Goal: Task Accomplishment & Management: Use online tool/utility

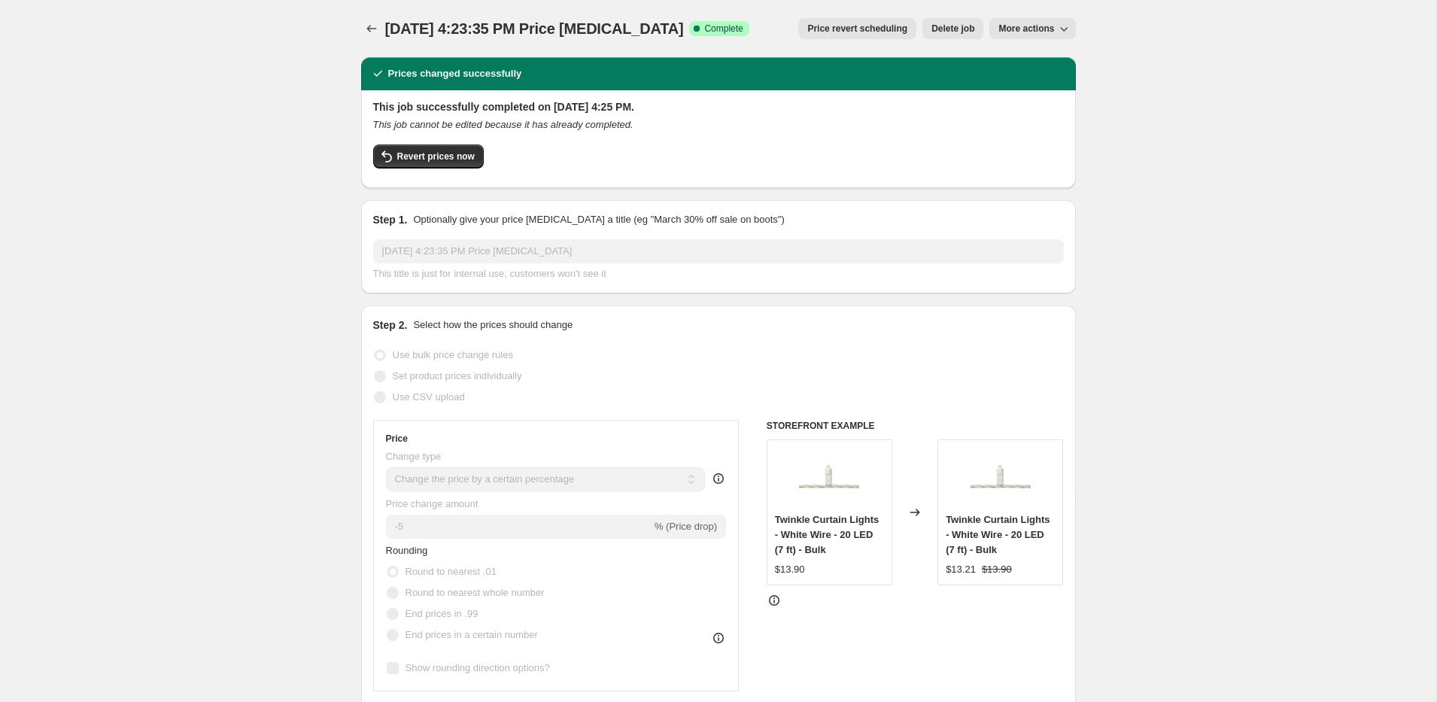
select select "percentage"
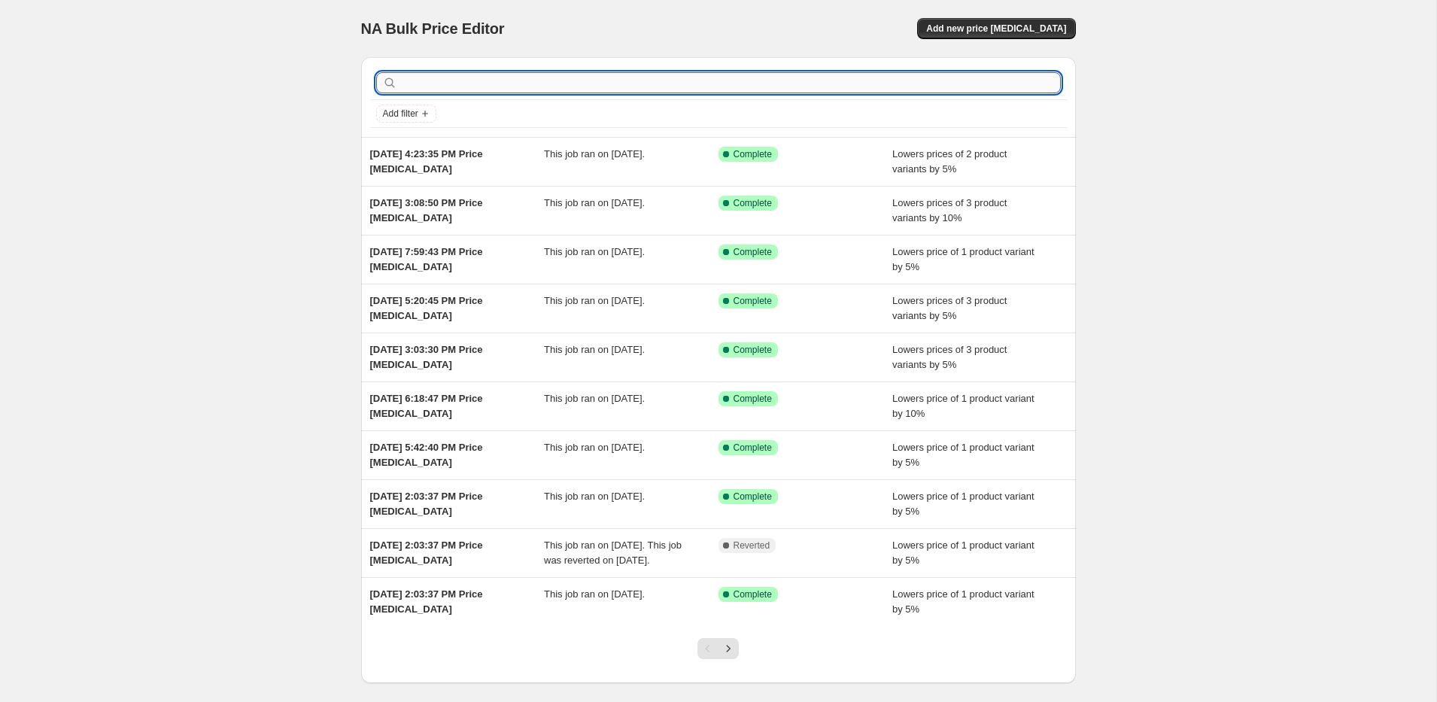
click at [481, 92] on input "text" at bounding box center [730, 82] width 661 height 21
type input "Pro Installer"
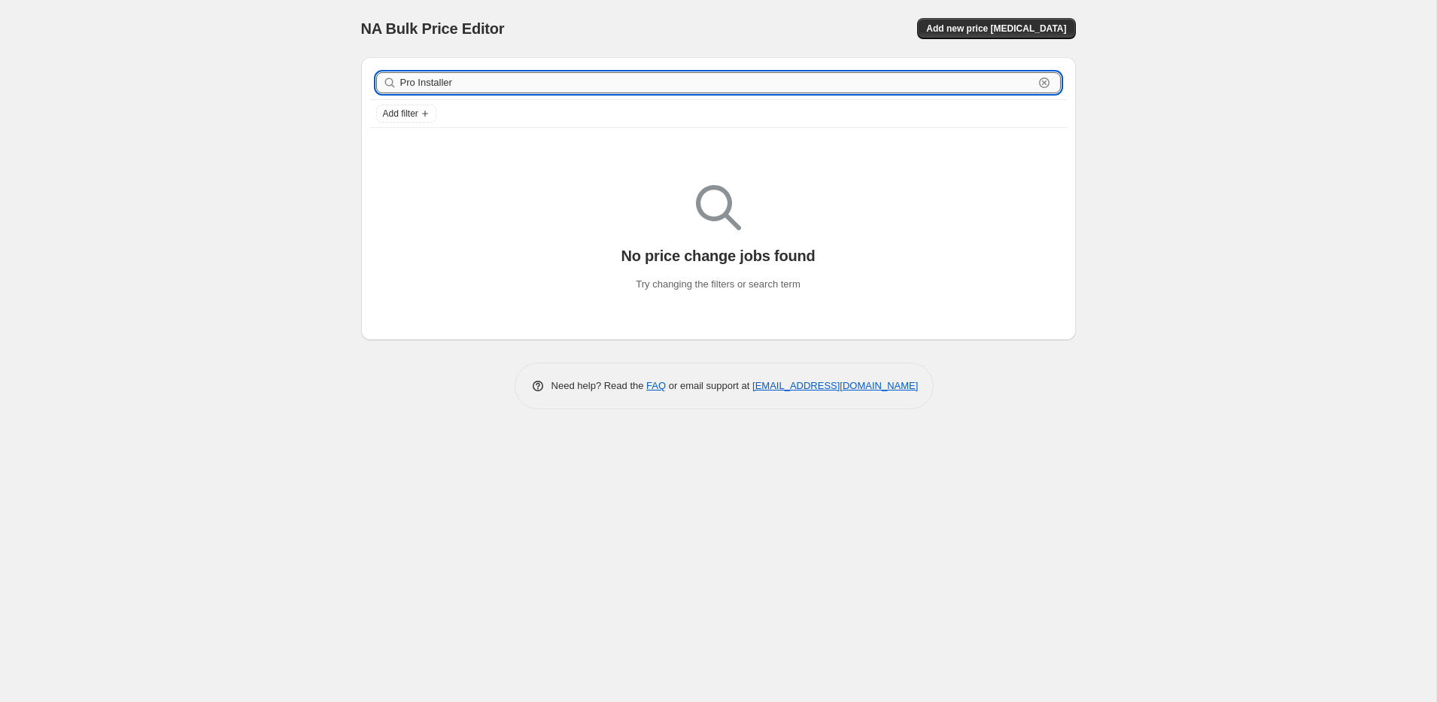
click at [513, 86] on input "Pro Installer" at bounding box center [717, 82] width 634 height 21
type input "Pro Installer vehicle bundle"
drag, startPoint x: 548, startPoint y: 87, endPoint x: 185, endPoint y: 81, distance: 362.7
click at [186, 82] on div "NA Bulk Price Editor. This page is ready NA Bulk Price Editor Add new price [ME…" at bounding box center [718, 351] width 1436 height 702
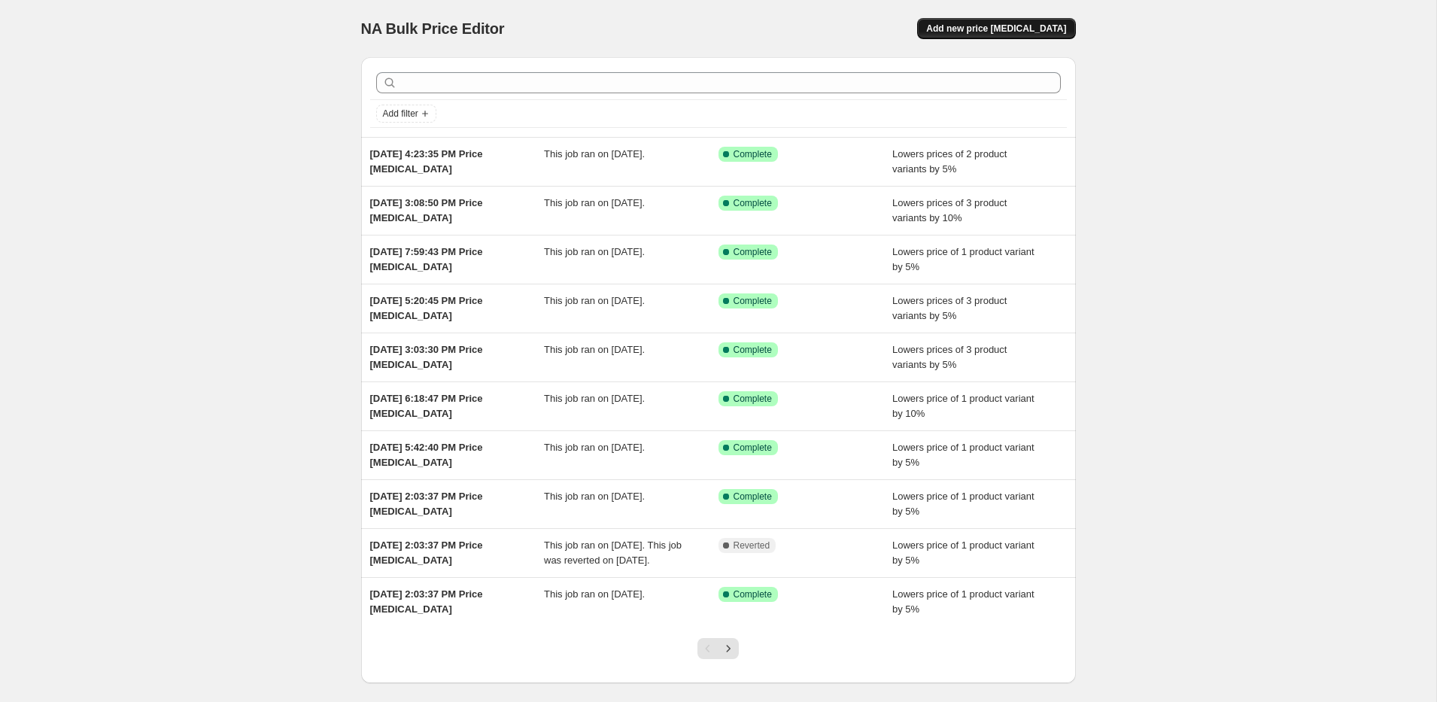
click at [990, 20] on button "Add new price [MEDICAL_DATA]" at bounding box center [996, 28] width 158 height 21
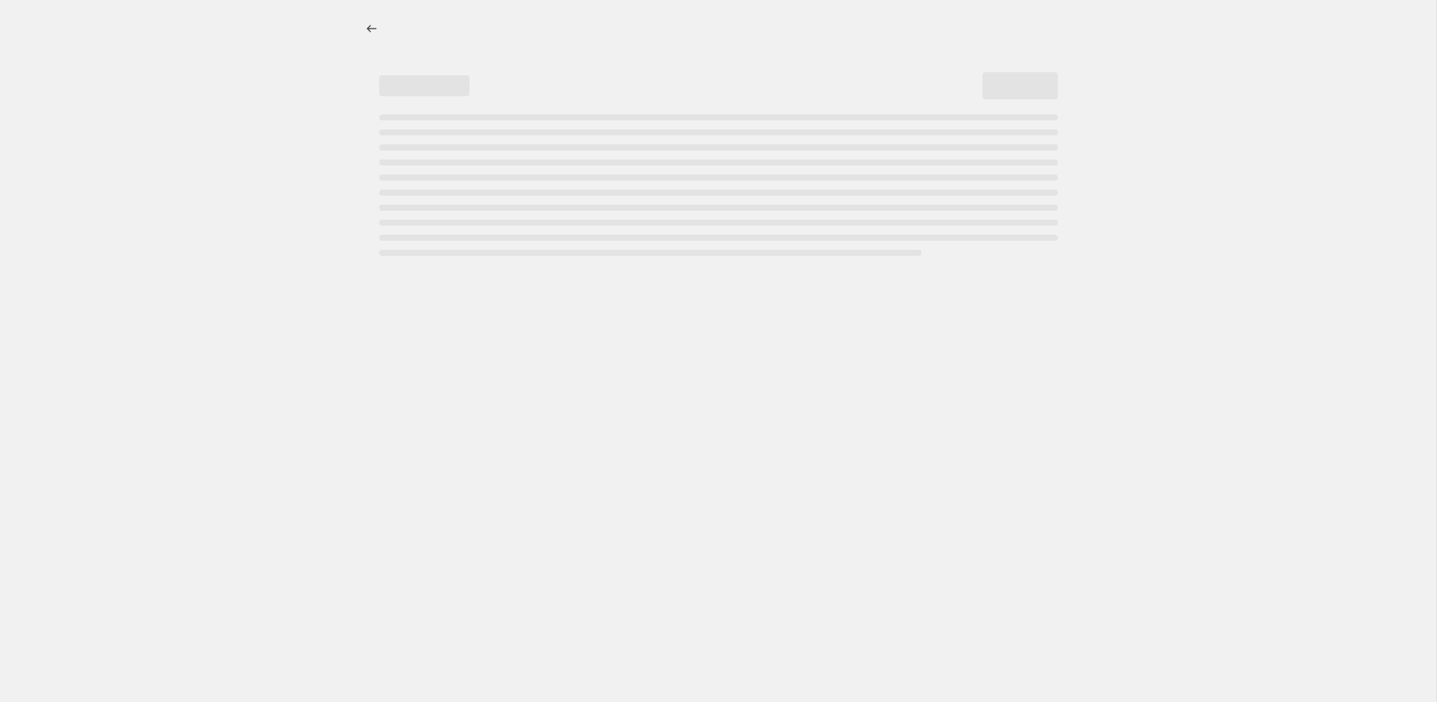
select select "percentage"
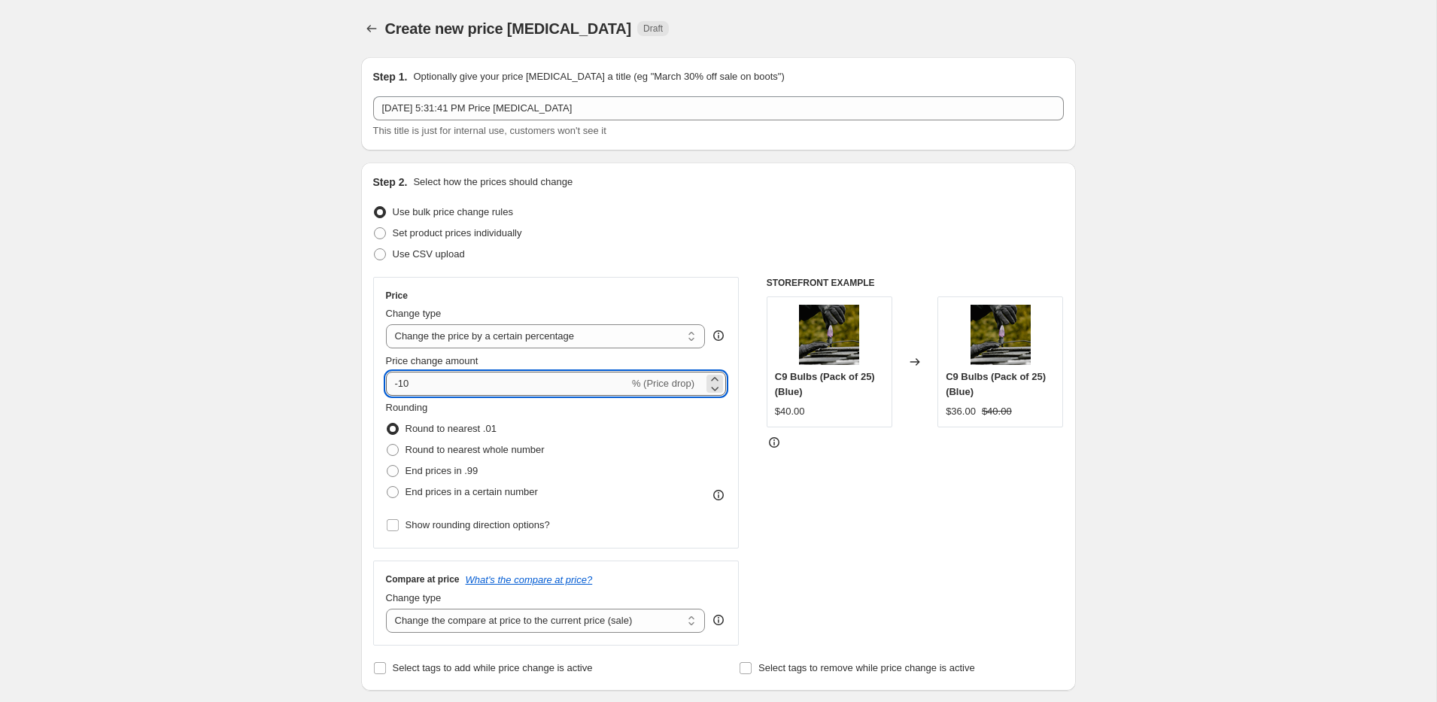
click at [455, 378] on input "-10" at bounding box center [507, 384] width 243 height 24
type input "-1"
type input "-5"
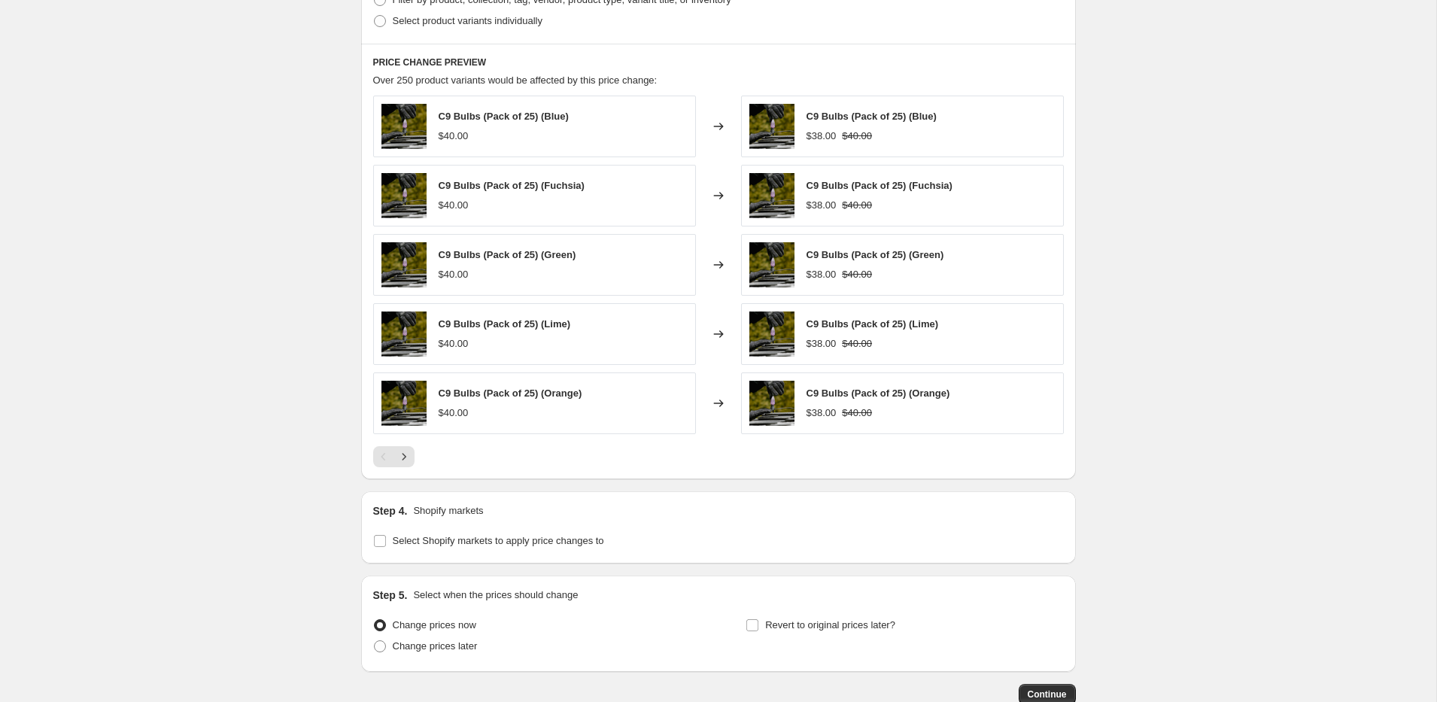
scroll to position [809, 0]
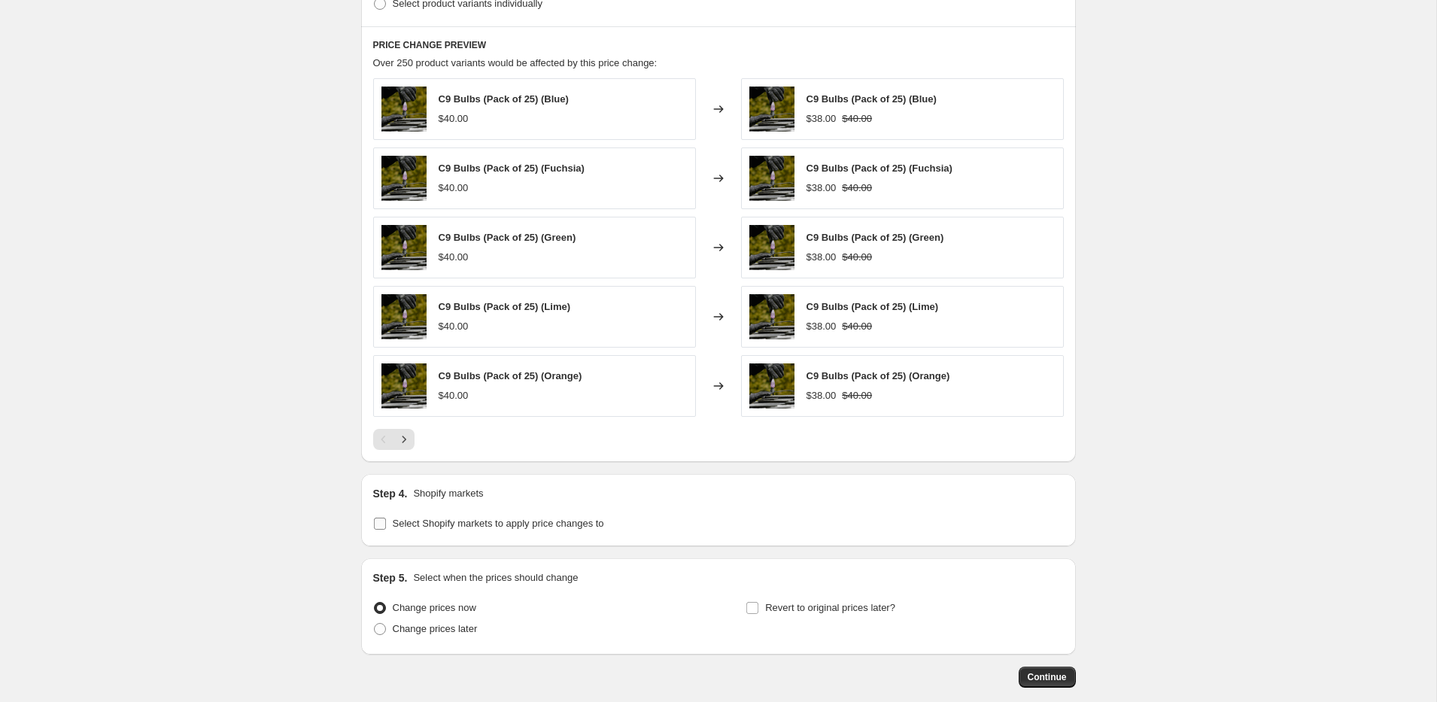
click at [404, 529] on span "Select Shopify markets to apply price changes to" at bounding box center [498, 523] width 211 height 11
click at [386, 530] on input "Select Shopify markets to apply price changes to" at bounding box center [380, 524] width 12 height 12
checkbox input "true"
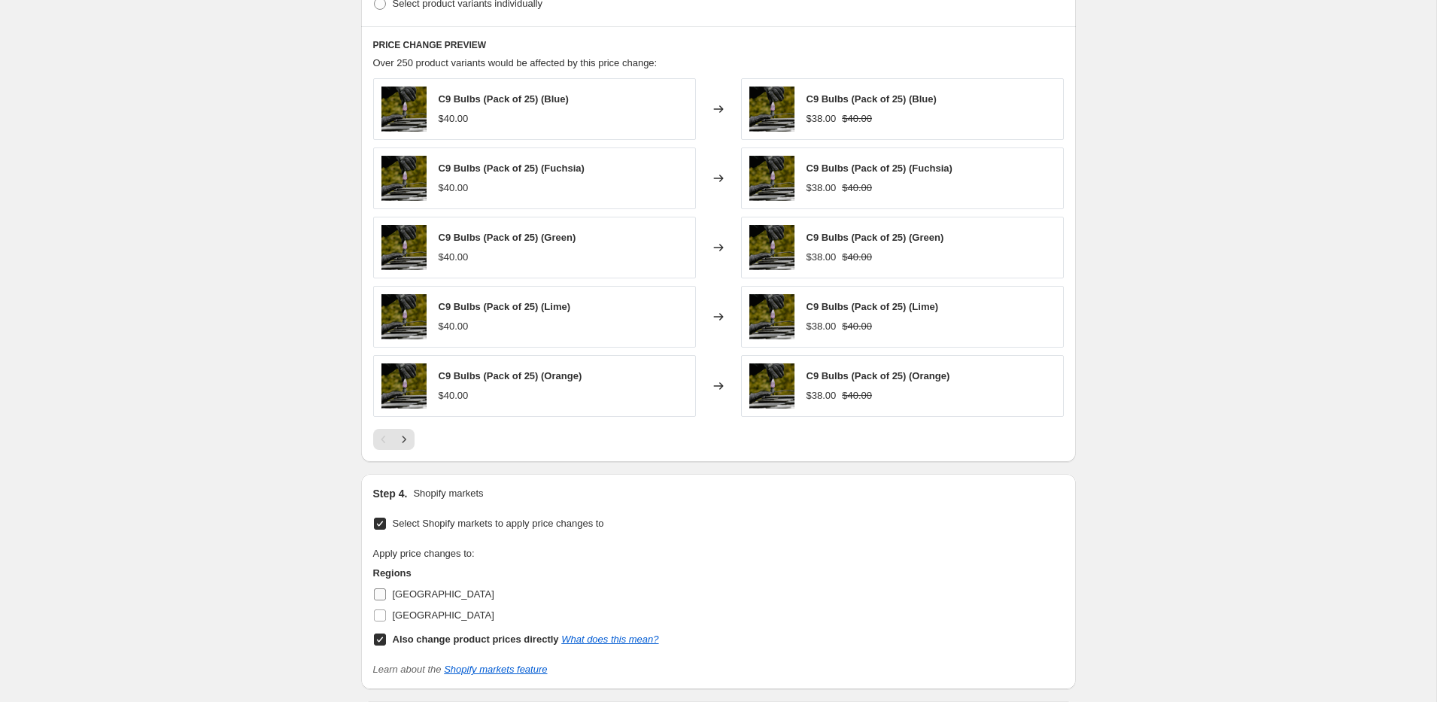
click at [409, 600] on span "[GEOGRAPHIC_DATA]" at bounding box center [444, 593] width 102 height 11
click at [386, 600] on input "[GEOGRAPHIC_DATA]" at bounding box center [380, 594] width 12 height 12
checkbox input "true"
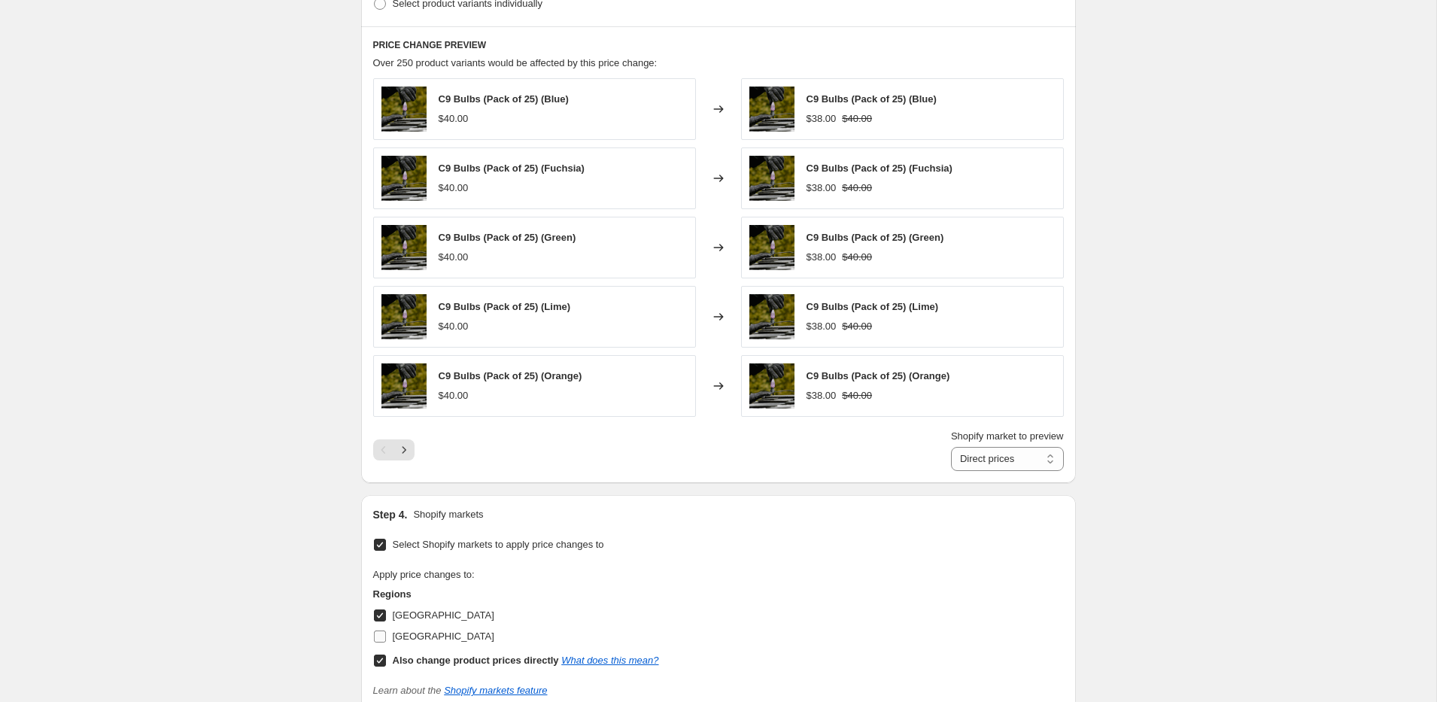
click at [411, 634] on span "[GEOGRAPHIC_DATA]" at bounding box center [444, 636] width 102 height 11
click at [386, 634] on input "[GEOGRAPHIC_DATA]" at bounding box center [380, 637] width 12 height 12
checkbox input "true"
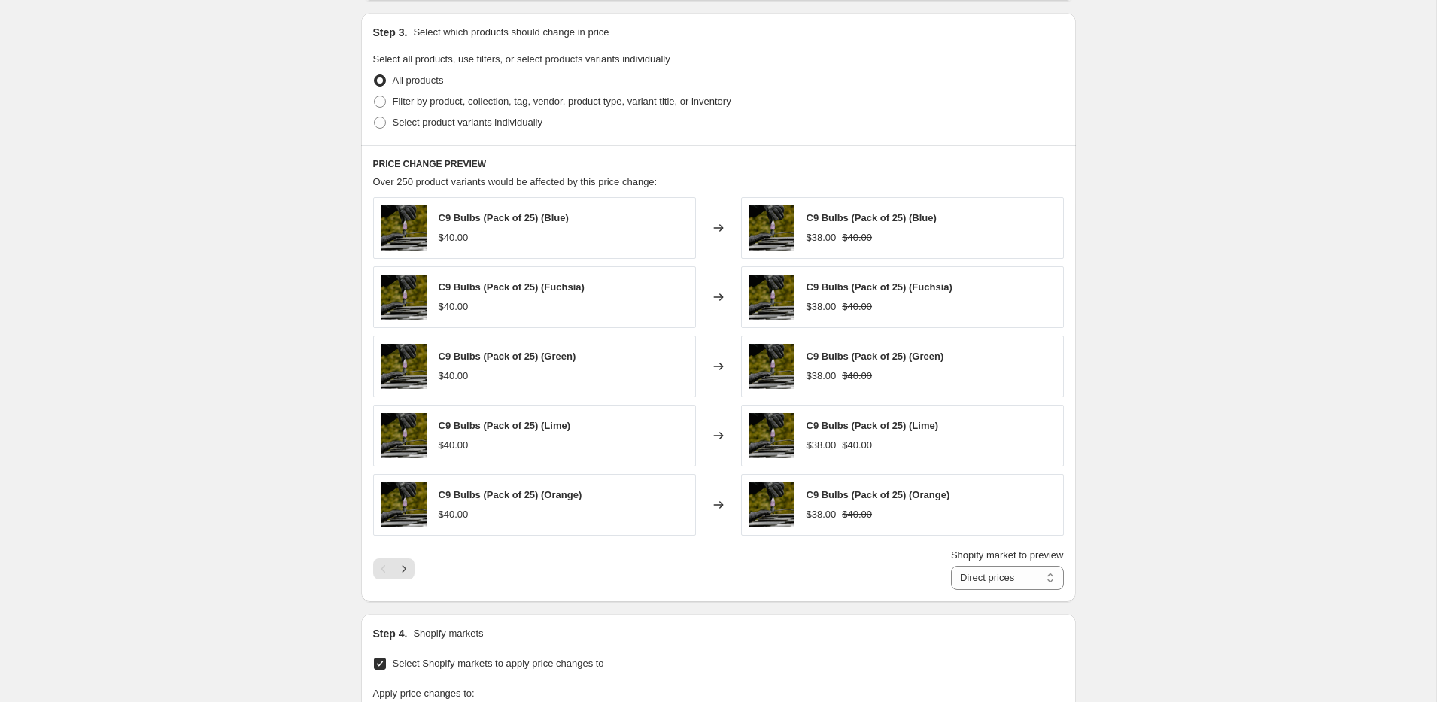
scroll to position [607, 0]
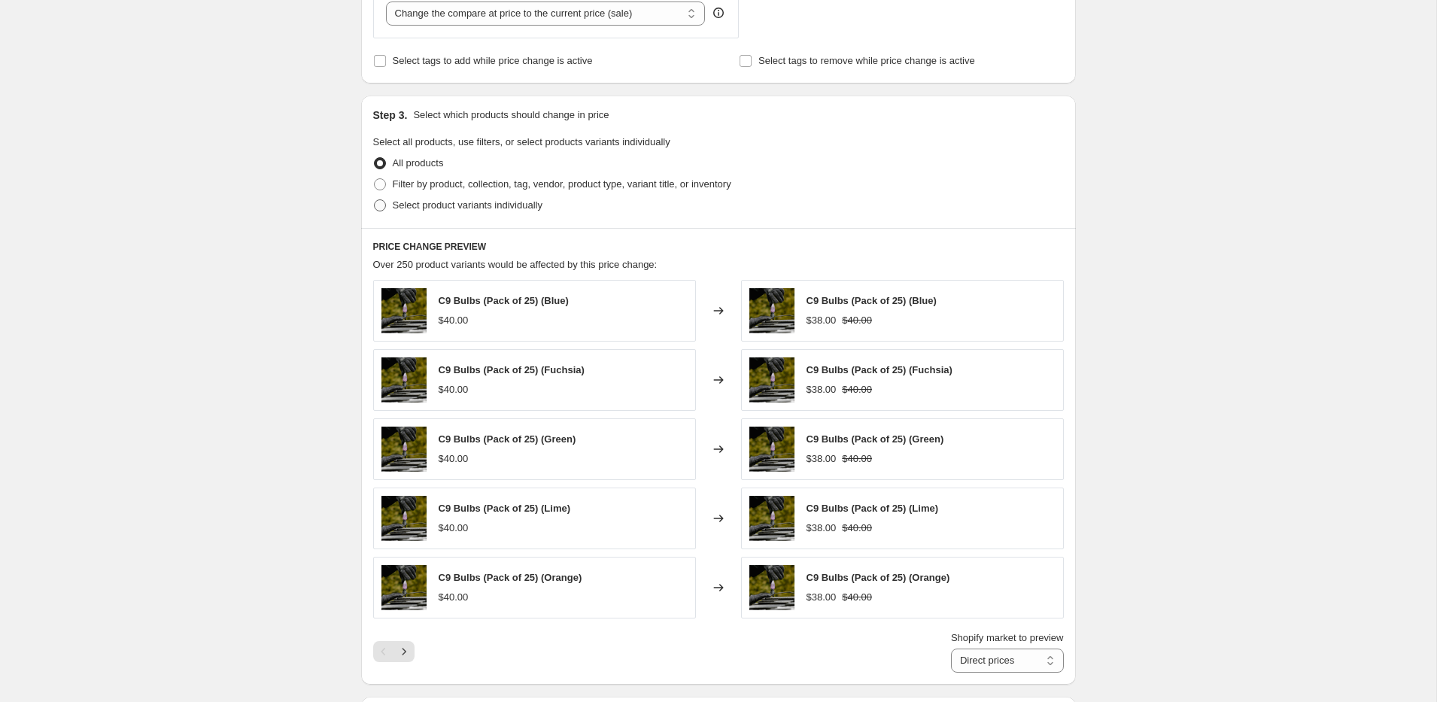
click at [447, 204] on span "Select product variants individually" at bounding box center [468, 204] width 150 height 11
click at [375, 200] on input "Select product variants individually" at bounding box center [374, 199] width 1 height 1
radio input "true"
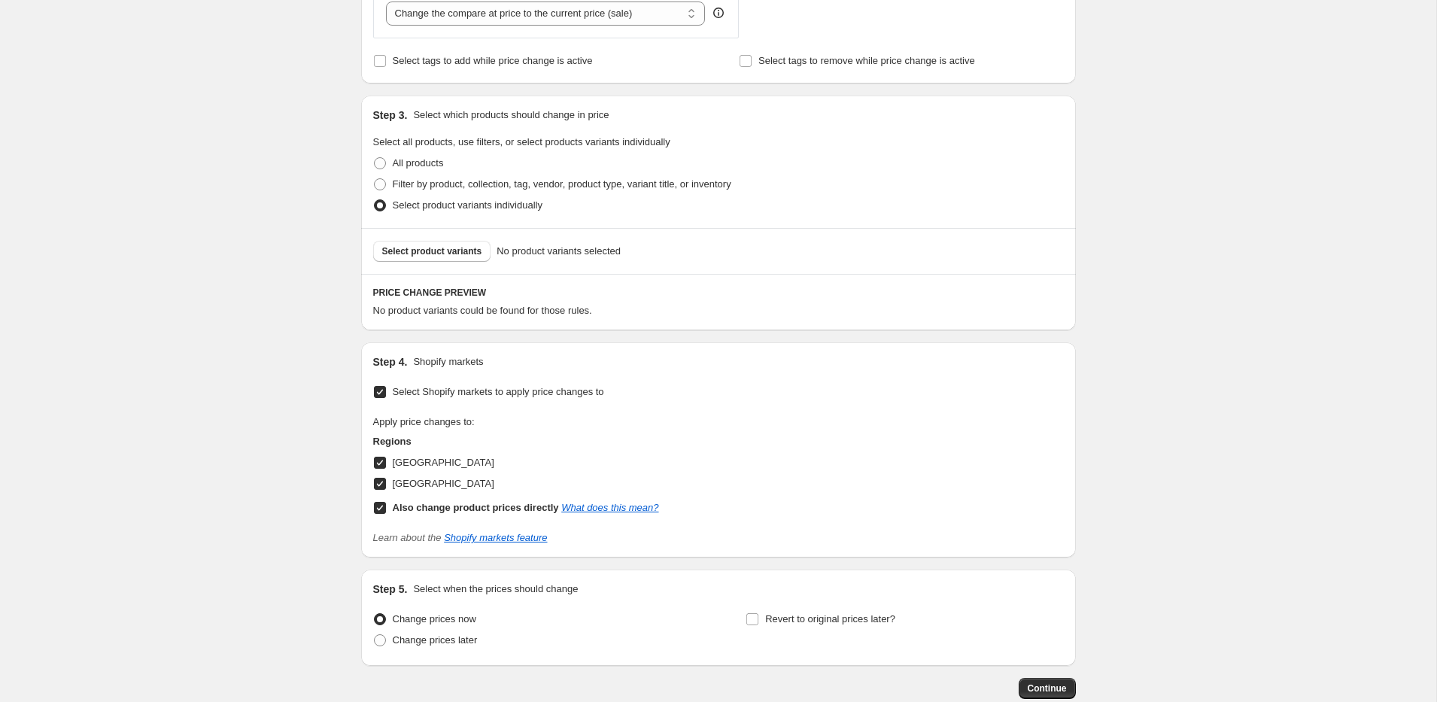
click at [442, 248] on span "Select product variants" at bounding box center [432, 251] width 100 height 12
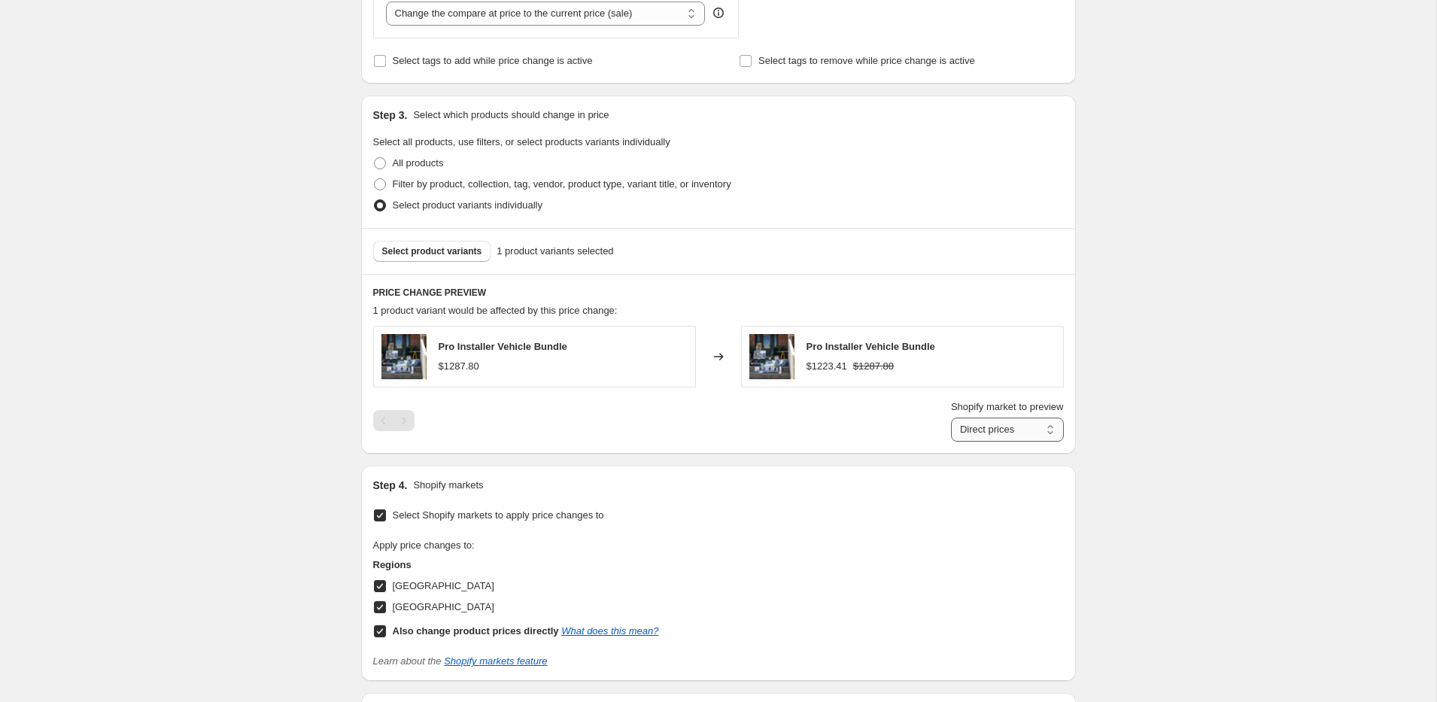
click at [1007, 428] on select "Direct prices [GEOGRAPHIC_DATA] [GEOGRAPHIC_DATA]" at bounding box center [1007, 430] width 113 height 24
click at [951, 442] on select "Direct prices [GEOGRAPHIC_DATA] [GEOGRAPHIC_DATA]" at bounding box center [1007, 430] width 113 height 24
click at [984, 425] on select "Direct prices [GEOGRAPHIC_DATA] [GEOGRAPHIC_DATA]" at bounding box center [998, 430] width 132 height 24
click at [943, 442] on select "Direct prices [GEOGRAPHIC_DATA] [GEOGRAPHIC_DATA]" at bounding box center [998, 430] width 132 height 24
click at [980, 436] on select "Direct prices [GEOGRAPHIC_DATA] [GEOGRAPHIC_DATA]" at bounding box center [998, 430] width 132 height 24
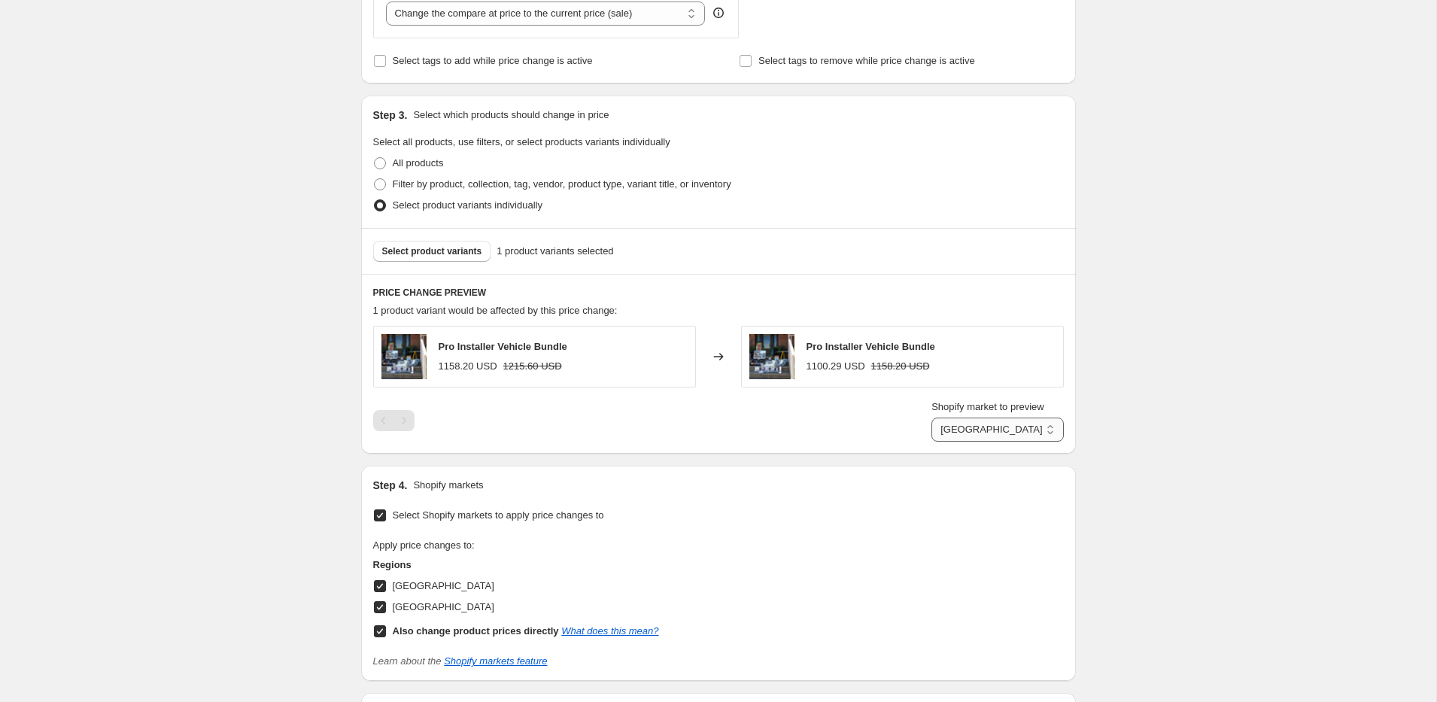
click at [943, 442] on select "Direct prices [GEOGRAPHIC_DATA] [GEOGRAPHIC_DATA]" at bounding box center [998, 430] width 132 height 24
click at [964, 427] on select "Direct prices [GEOGRAPHIC_DATA] [GEOGRAPHIC_DATA]" at bounding box center [998, 430] width 132 height 24
select select "direct"
click at [943, 442] on select "Direct prices [GEOGRAPHIC_DATA] [GEOGRAPHIC_DATA]" at bounding box center [998, 430] width 132 height 24
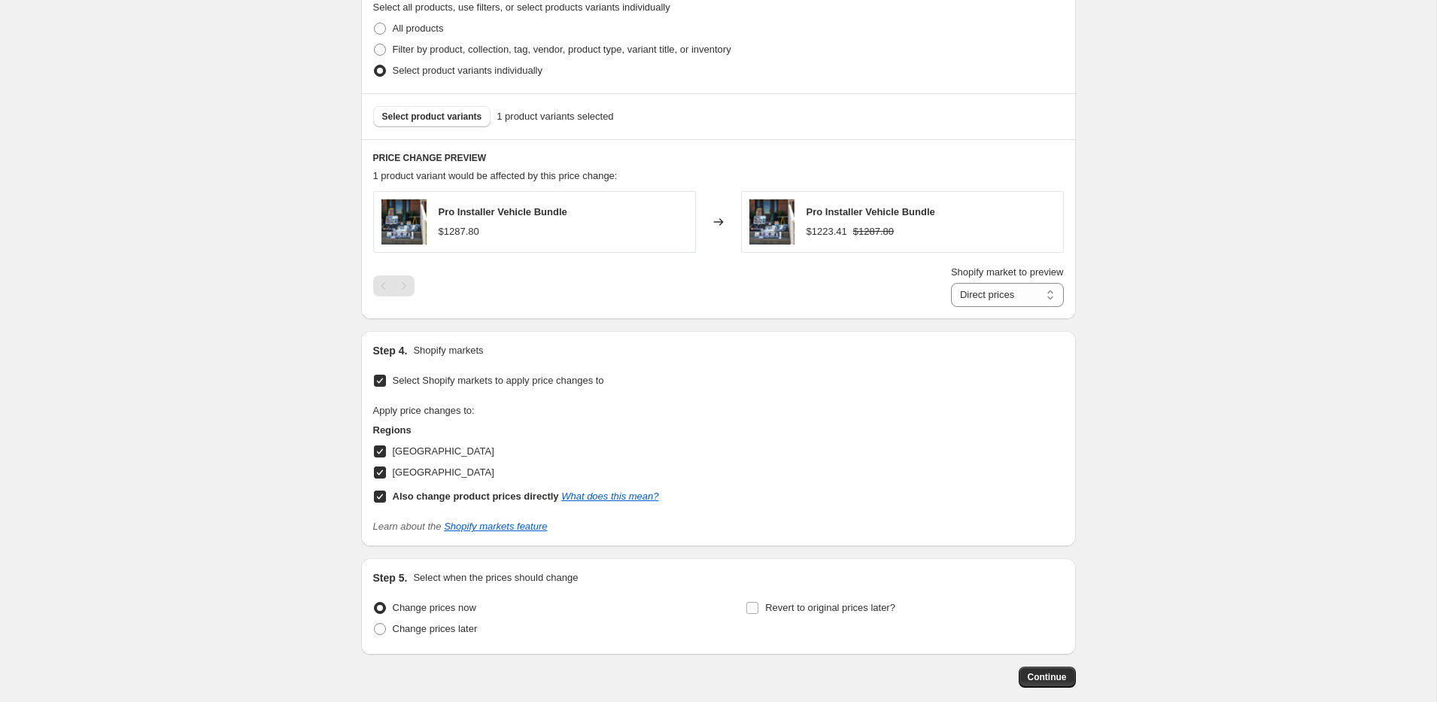
scroll to position [820, 0]
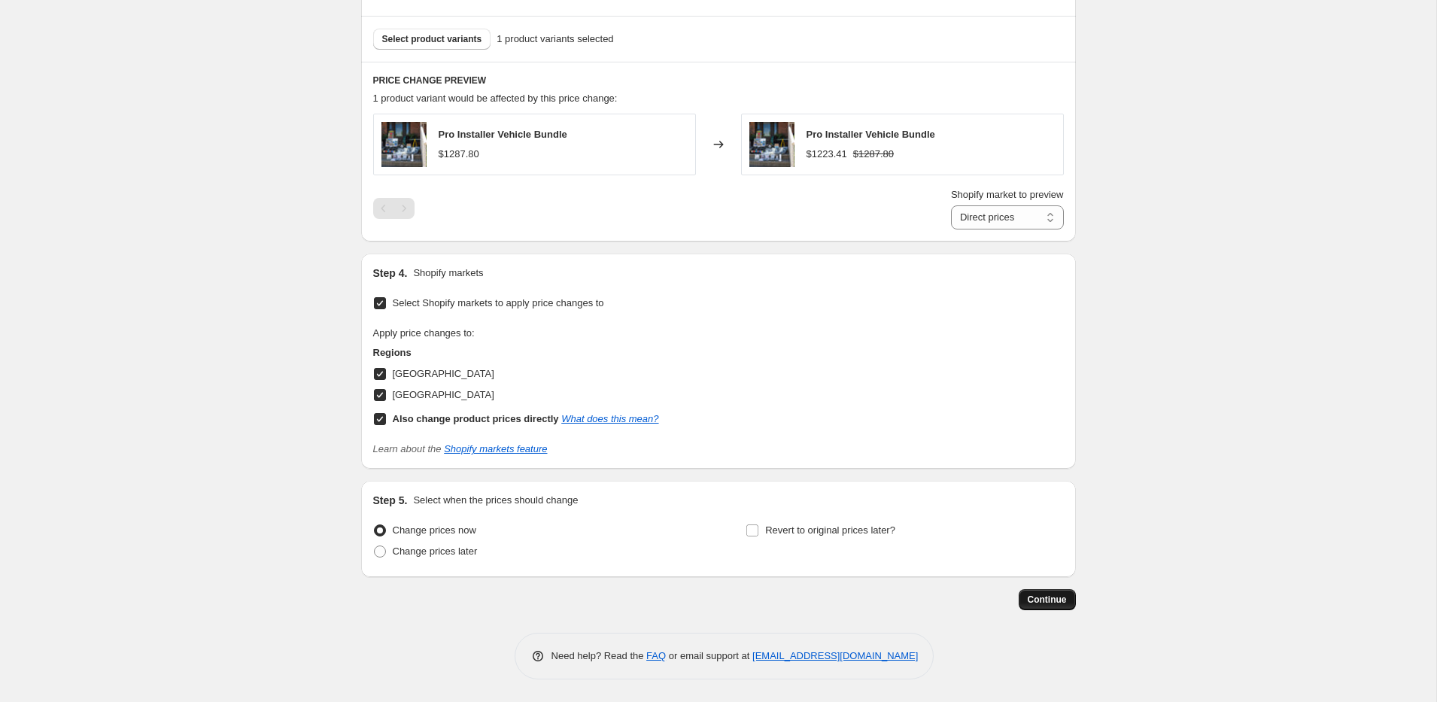
click at [1061, 603] on span "Continue" at bounding box center [1047, 600] width 39 height 12
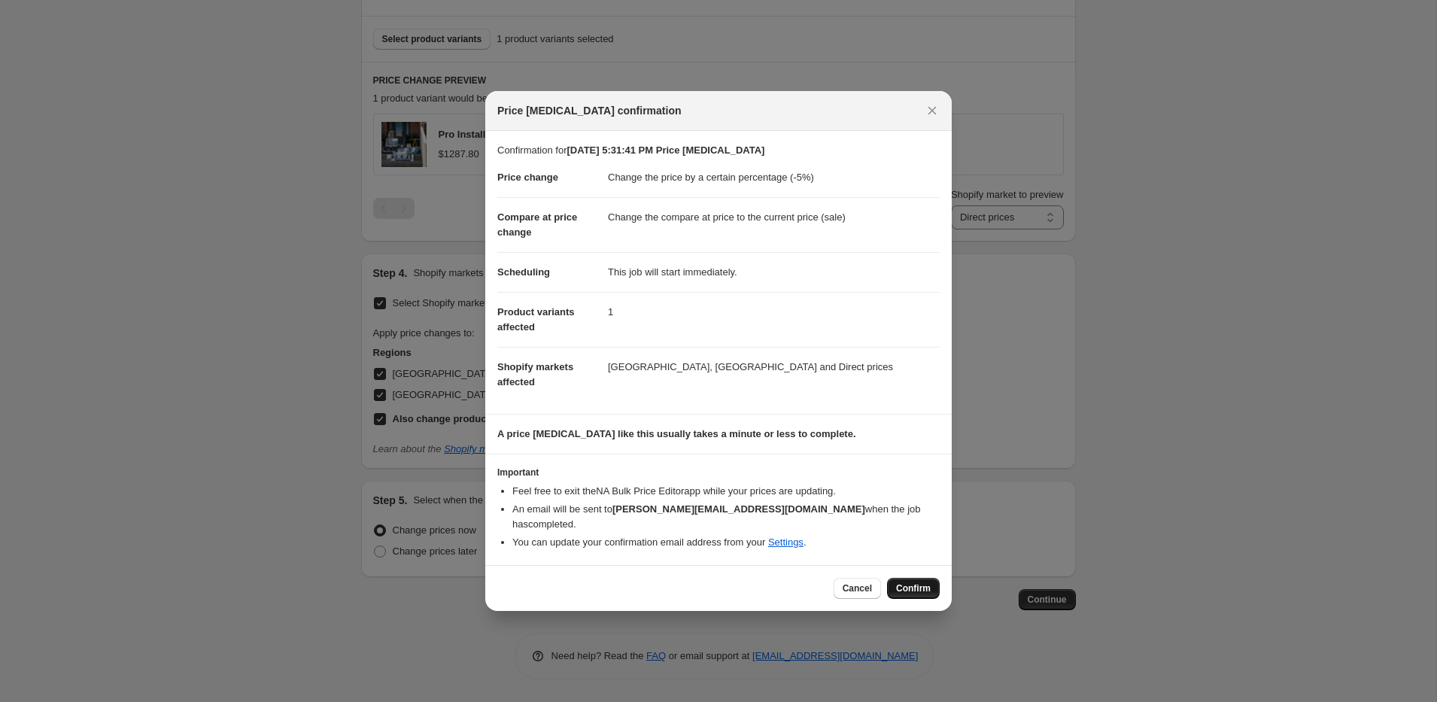
click at [917, 585] on span "Confirm" at bounding box center [913, 588] width 35 height 12
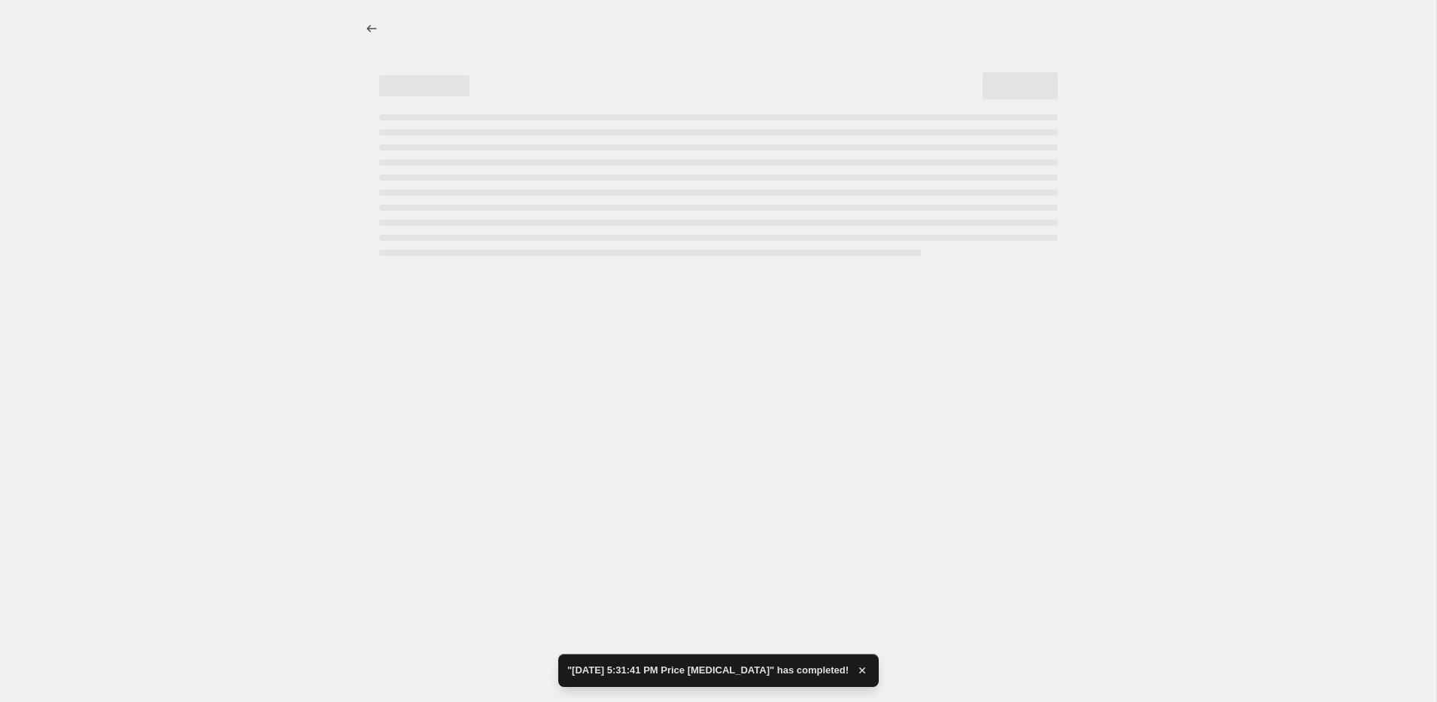
select select "percentage"
